Goal: Information Seeking & Learning: Find specific fact

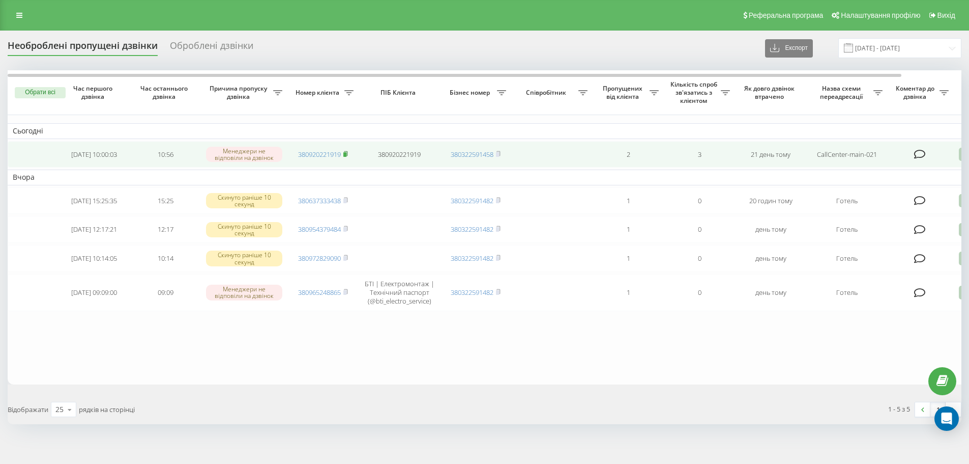
click at [348, 155] on icon at bounding box center [345, 154] width 5 height 6
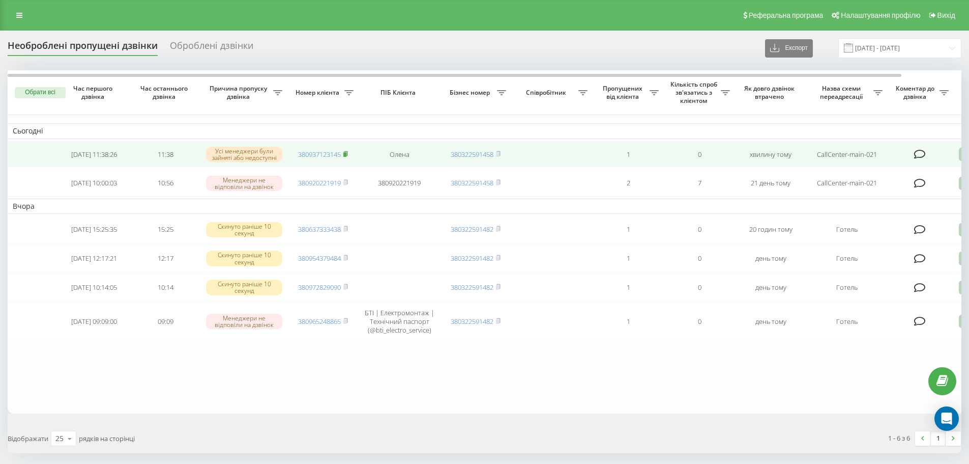
click at [348, 158] on span at bounding box center [345, 154] width 5 height 9
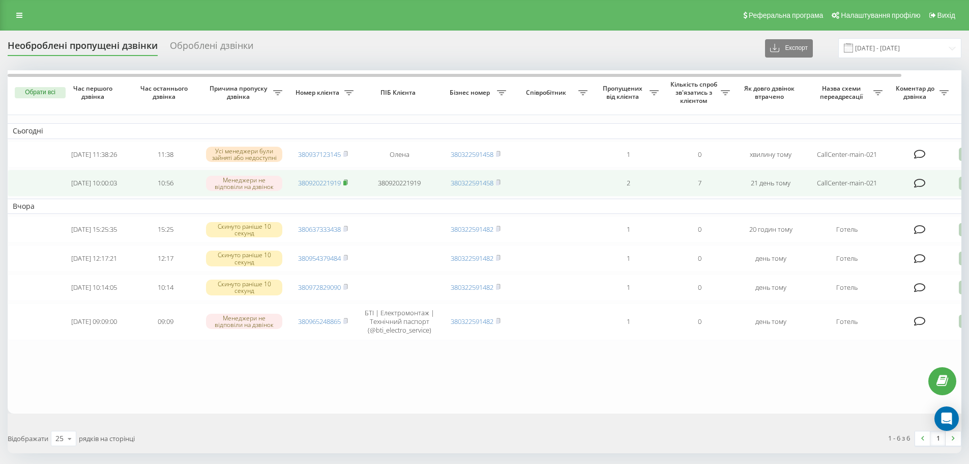
click at [347, 184] on rect at bounding box center [344, 183] width 3 height 5
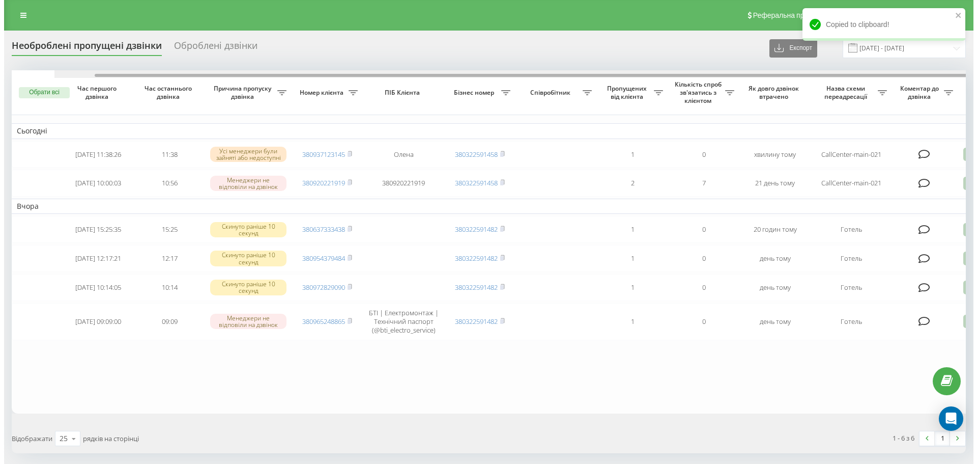
scroll to position [0, 64]
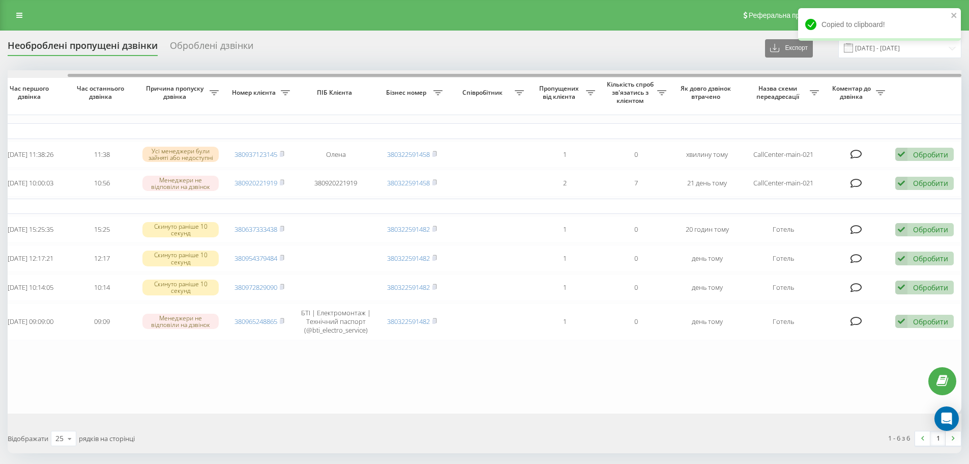
drag, startPoint x: 736, startPoint y: 74, endPoint x: 898, endPoint y: 87, distance: 162.8
click at [897, 86] on div "Обрати всі Час першого дзвінка Час останнього дзвінка Причина пропуску дзвінка …" at bounding box center [485, 241] width 954 height 342
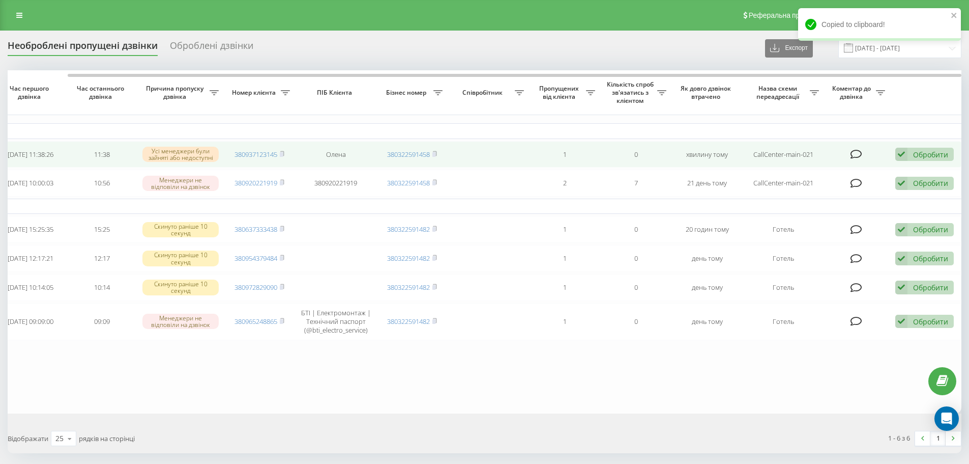
click at [927, 153] on div "Обробити" at bounding box center [930, 155] width 35 height 10
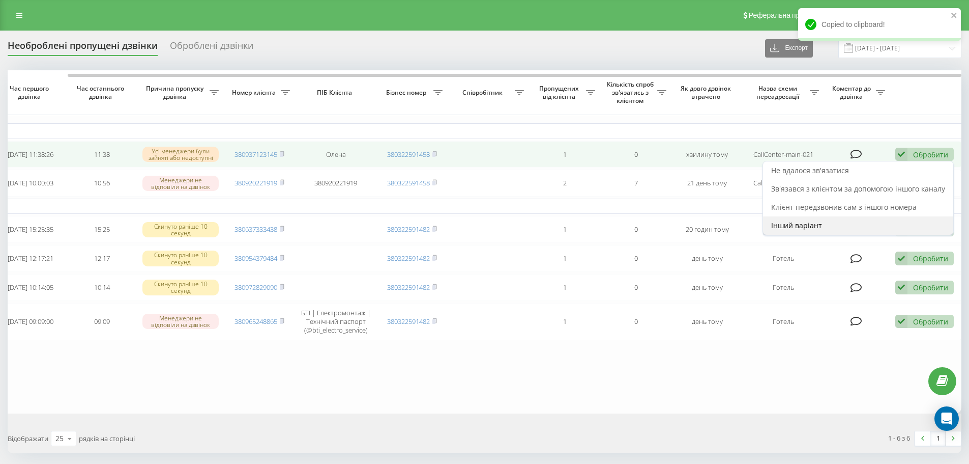
click at [787, 230] on span "Інший варіант" at bounding box center [796, 225] width 51 height 10
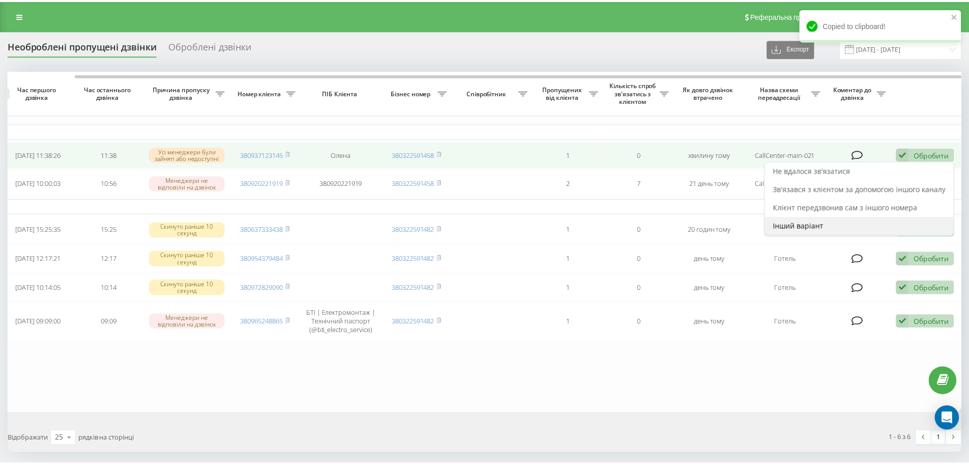
scroll to position [0, 56]
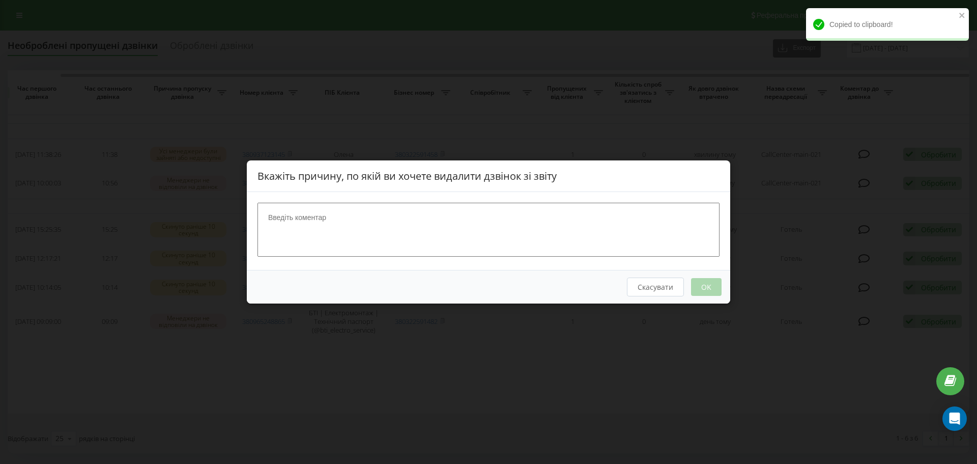
click at [550, 229] on textarea at bounding box center [488, 230] width 462 height 54
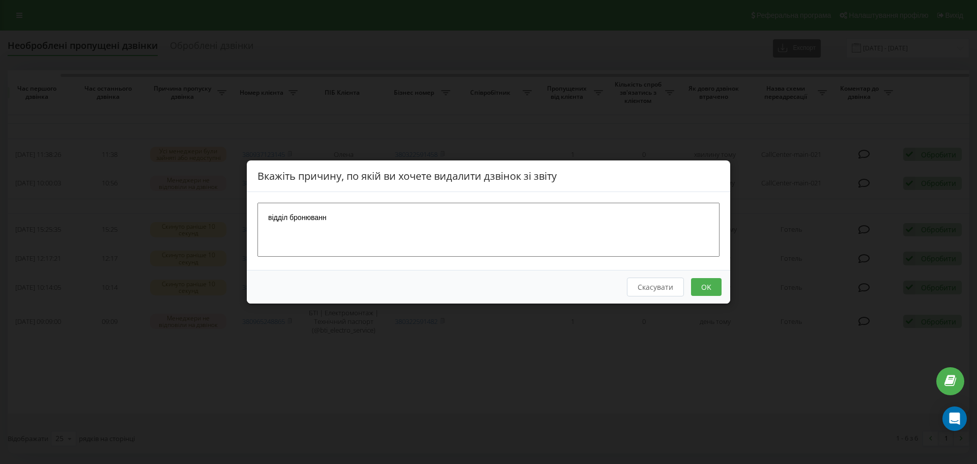
type textarea "відділ бронювання"
click at [698, 289] on button "OK" at bounding box center [706, 287] width 31 height 18
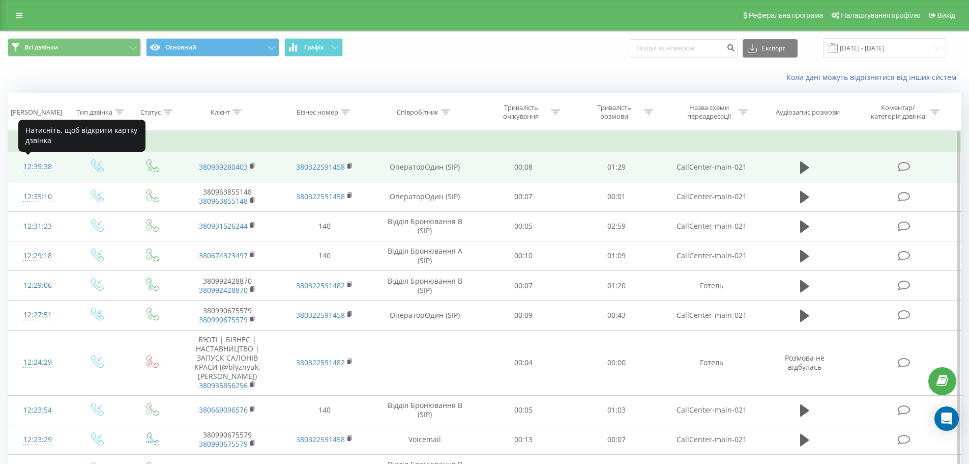
click at [23, 167] on div "12:39:38" at bounding box center [37, 167] width 39 height 20
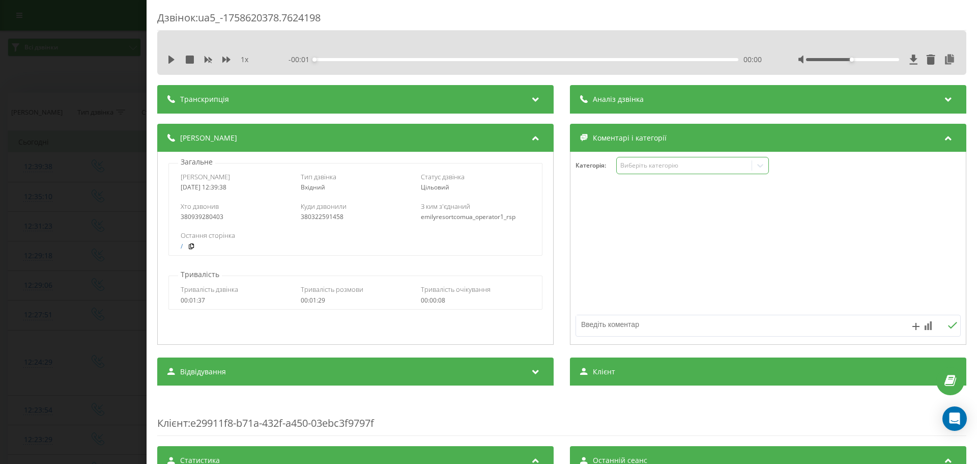
scroll to position [204, 0]
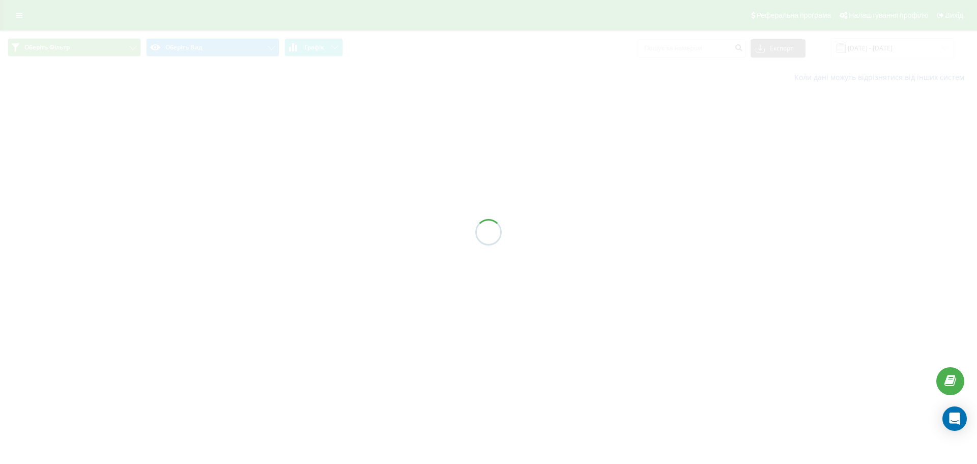
click at [709, 44] on div at bounding box center [488, 232] width 977 height 464
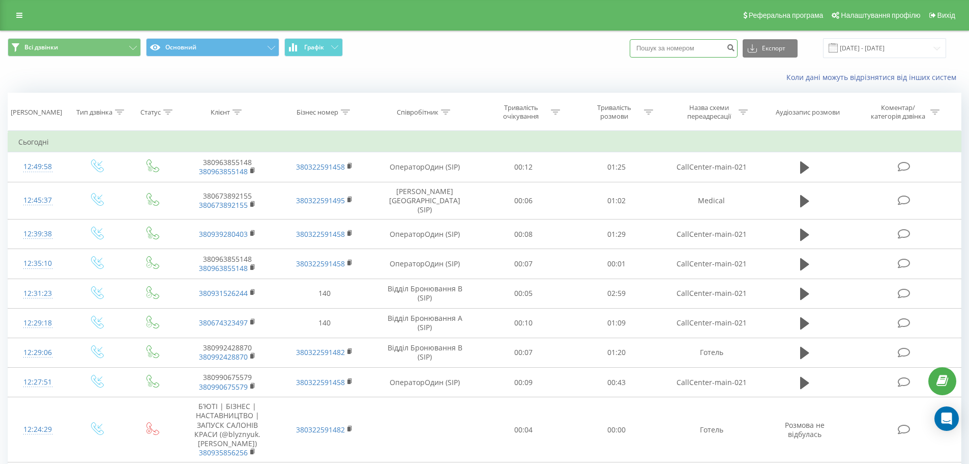
click at [701, 52] on input at bounding box center [684, 48] width 108 height 18
paste input "[PHONE_NUMBER]"
click at [650, 50] on input "+380665025363" at bounding box center [684, 48] width 108 height 18
type input "380665025363"
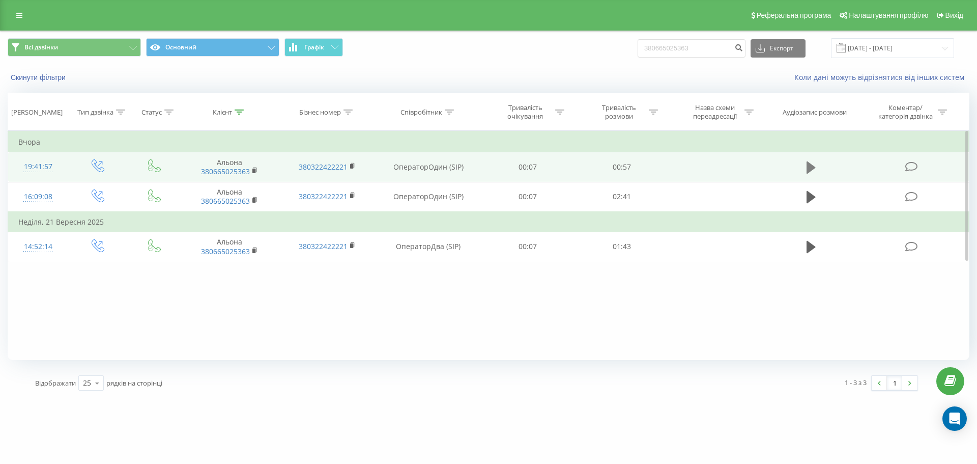
click at [808, 170] on icon at bounding box center [811, 167] width 9 height 12
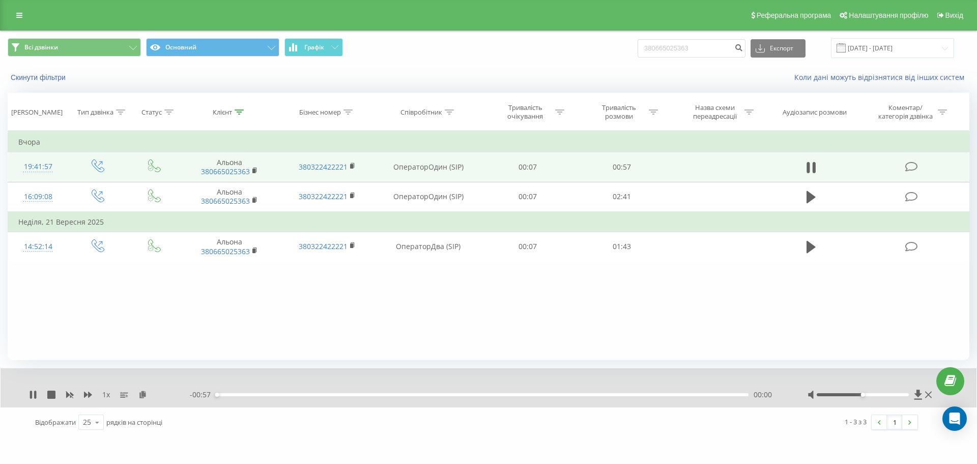
click at [262, 393] on div "00:00" at bounding box center [482, 394] width 533 height 3
click at [874, 395] on div at bounding box center [863, 394] width 93 height 3
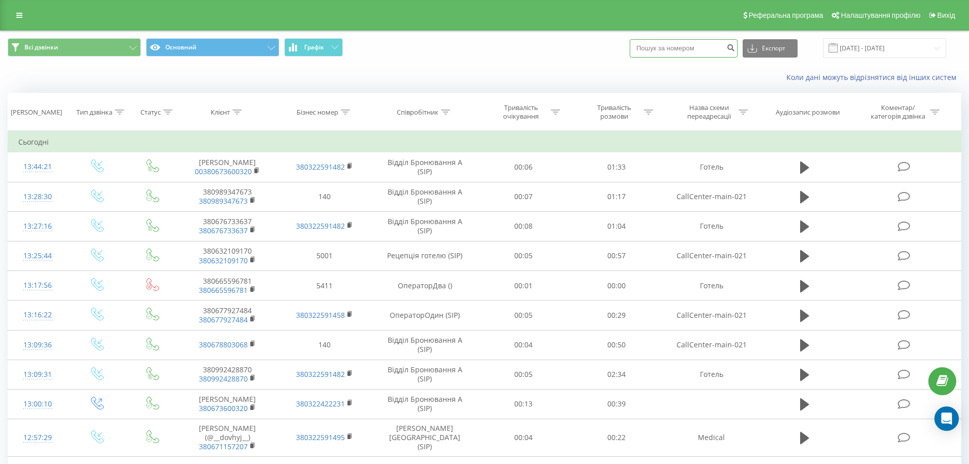
click at [720, 50] on input at bounding box center [684, 48] width 108 height 18
paste input "+380961044030"
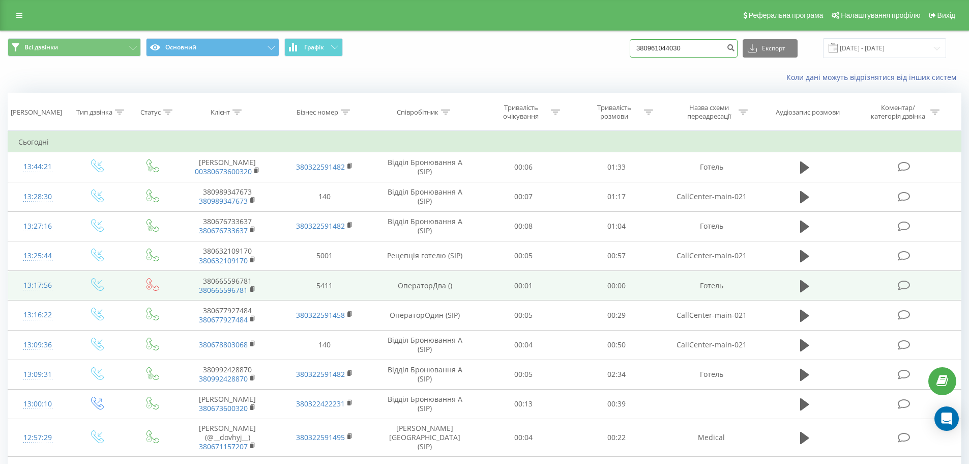
type input "380961044030"
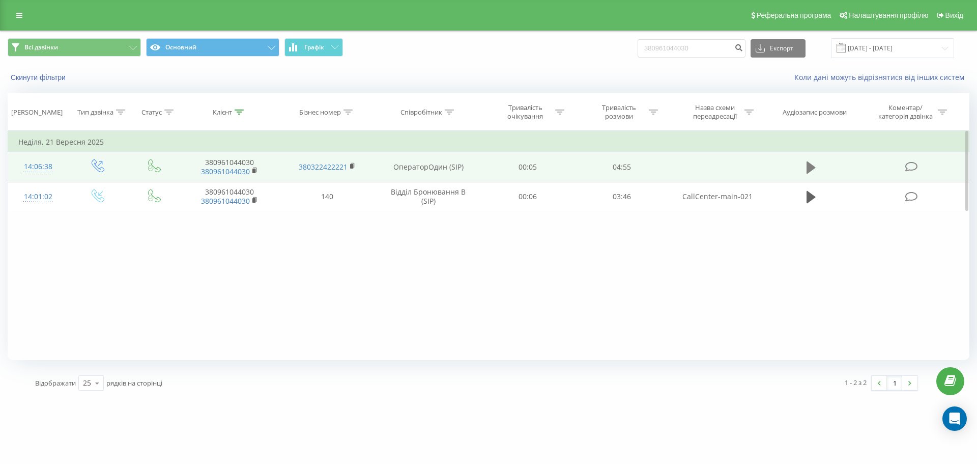
click at [805, 168] on button at bounding box center [810, 167] width 15 height 15
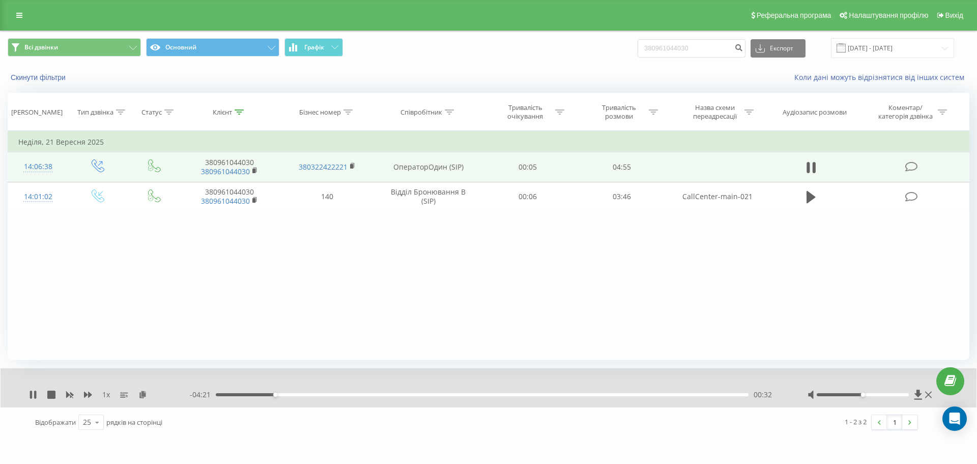
click at [284, 394] on div "00:32" at bounding box center [482, 394] width 533 height 3
click at [302, 394] on div "00:47" at bounding box center [482, 394] width 533 height 3
click at [326, 393] on div "01:00" at bounding box center [482, 394] width 533 height 3
click at [357, 394] on div "01:01" at bounding box center [482, 394] width 533 height 3
click at [371, 394] on div "01:26" at bounding box center [482, 394] width 533 height 3
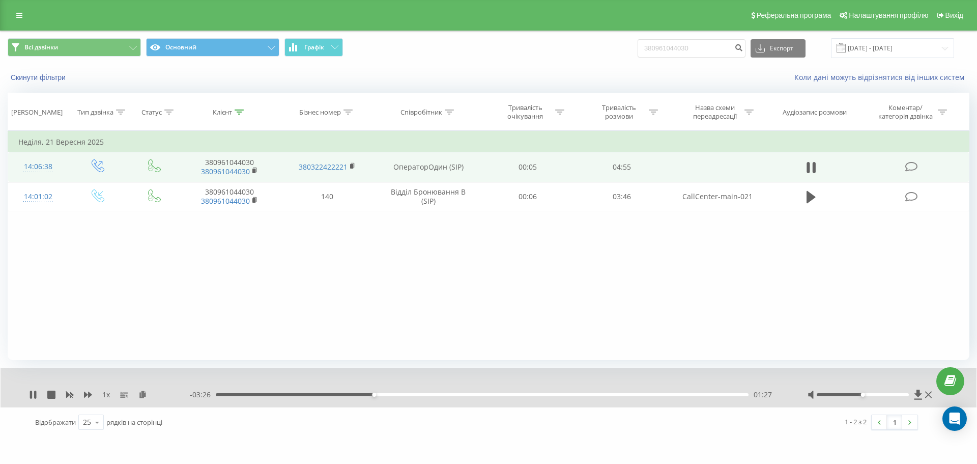
click at [413, 394] on div "01:27" at bounding box center [482, 394] width 533 height 3
click at [502, 395] on div "01:50" at bounding box center [482, 394] width 533 height 3
click at [884, 393] on div at bounding box center [863, 394] width 93 height 3
click at [893, 396] on div at bounding box center [863, 394] width 93 height 3
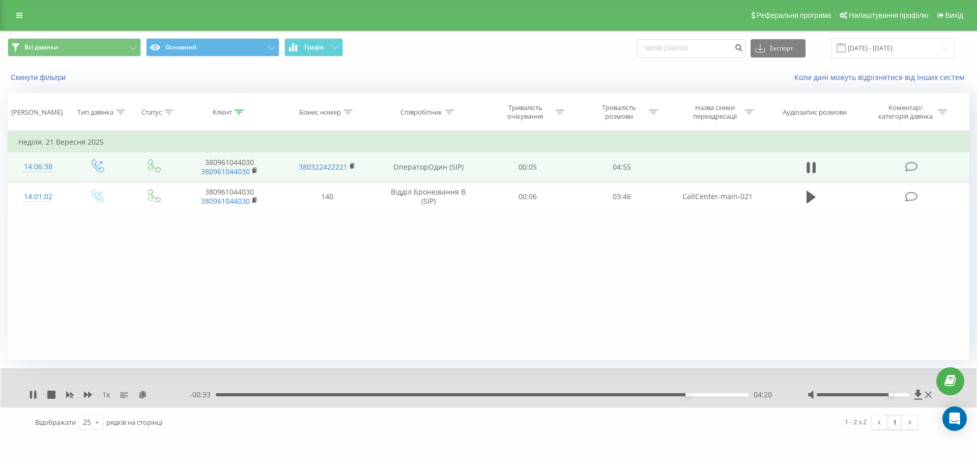
click at [645, 320] on div "Фільтрувати за умовою Дорівнює Введіть значення Скасувати OK Фільтрувати за умо…" at bounding box center [489, 245] width 962 height 229
click at [684, 325] on div "Фільтрувати за умовою Дорівнює Введіть значення Скасувати OK Фільтрувати за умо…" at bounding box center [489, 245] width 962 height 229
click at [479, 262] on div "Фільтрувати за умовою Дорівнює Введіть значення Скасувати OK Фільтрувати за умо…" at bounding box center [489, 245] width 962 height 229
